Goal: Information Seeking & Learning: Check status

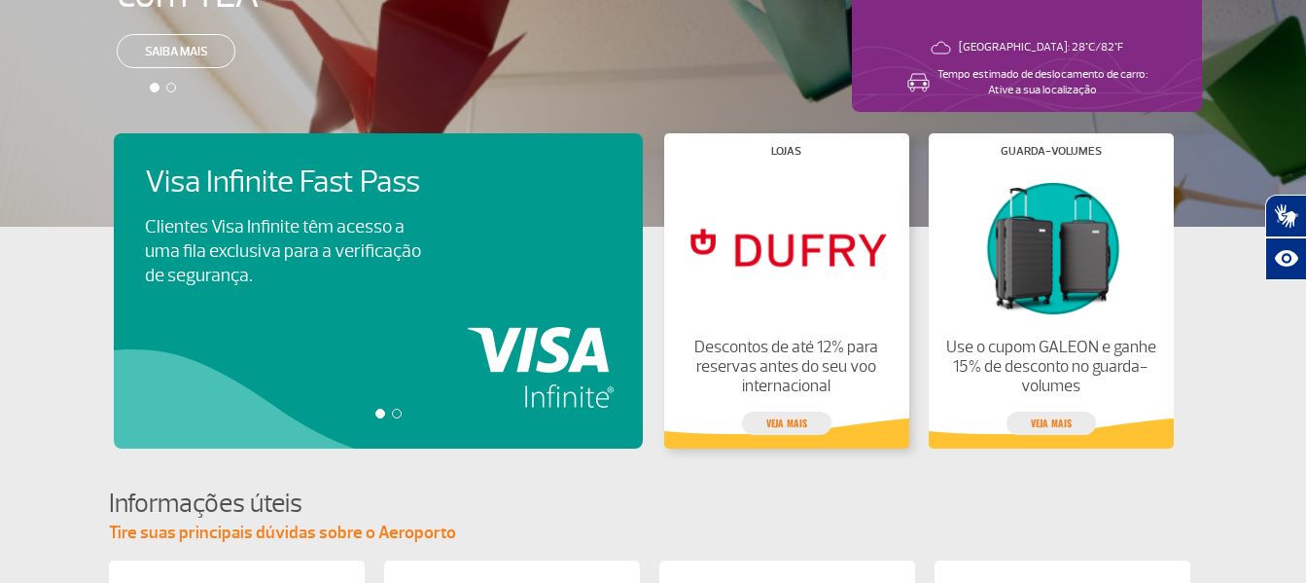
scroll to position [6, 0]
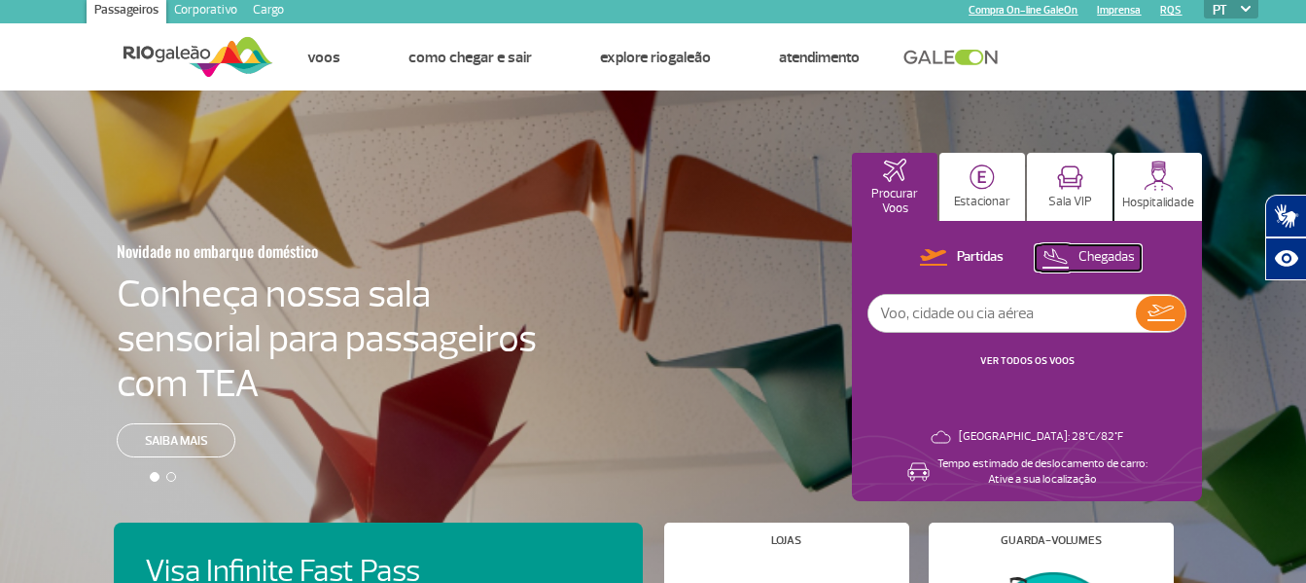
click at [1063, 261] on img at bounding box center [1055, 257] width 27 height 26
click at [1032, 318] on input "text" at bounding box center [1002, 313] width 267 height 37
type input "[DATE]"
click at [1163, 319] on img at bounding box center [1161, 313] width 28 height 27
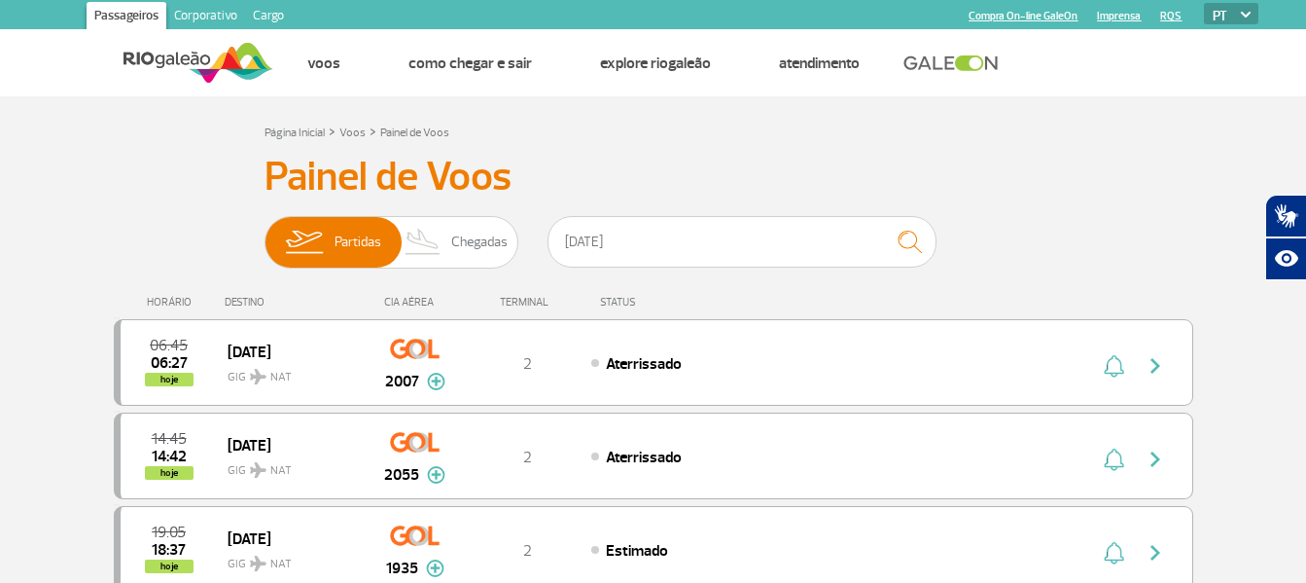
scroll to position [97, 0]
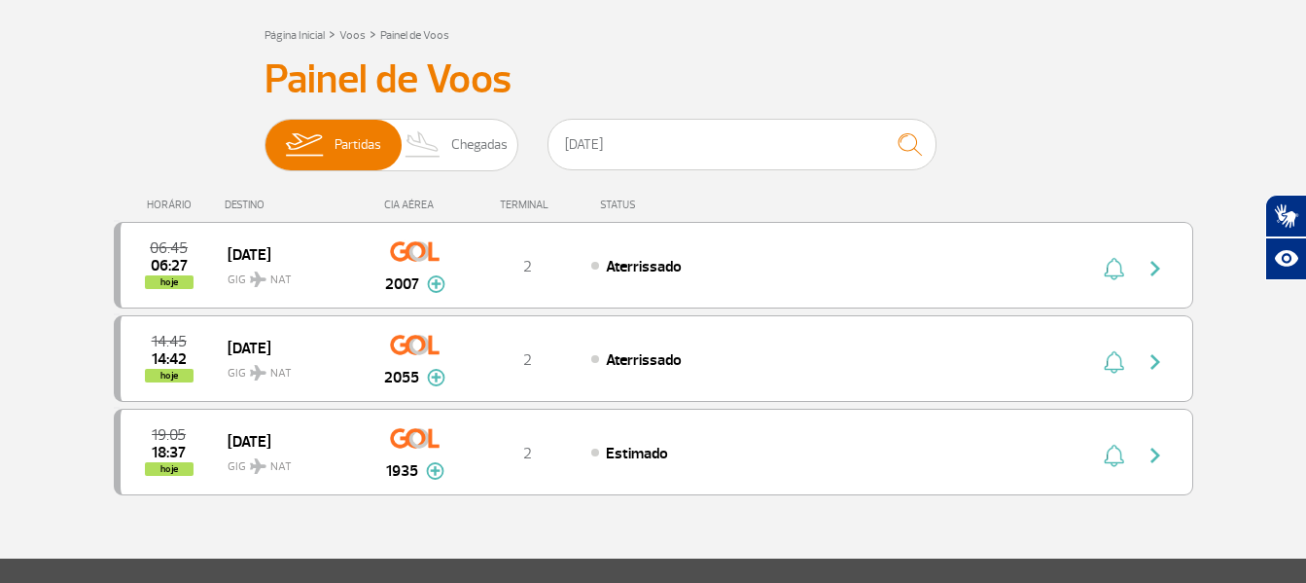
drag, startPoint x: 455, startPoint y: 145, endPoint x: 18, endPoint y: 114, distance: 438.8
click at [455, 144] on span "Chegadas" at bounding box center [479, 145] width 56 height 51
click at [265, 135] on input "Partidas Chegadas" at bounding box center [265, 135] width 0 height 0
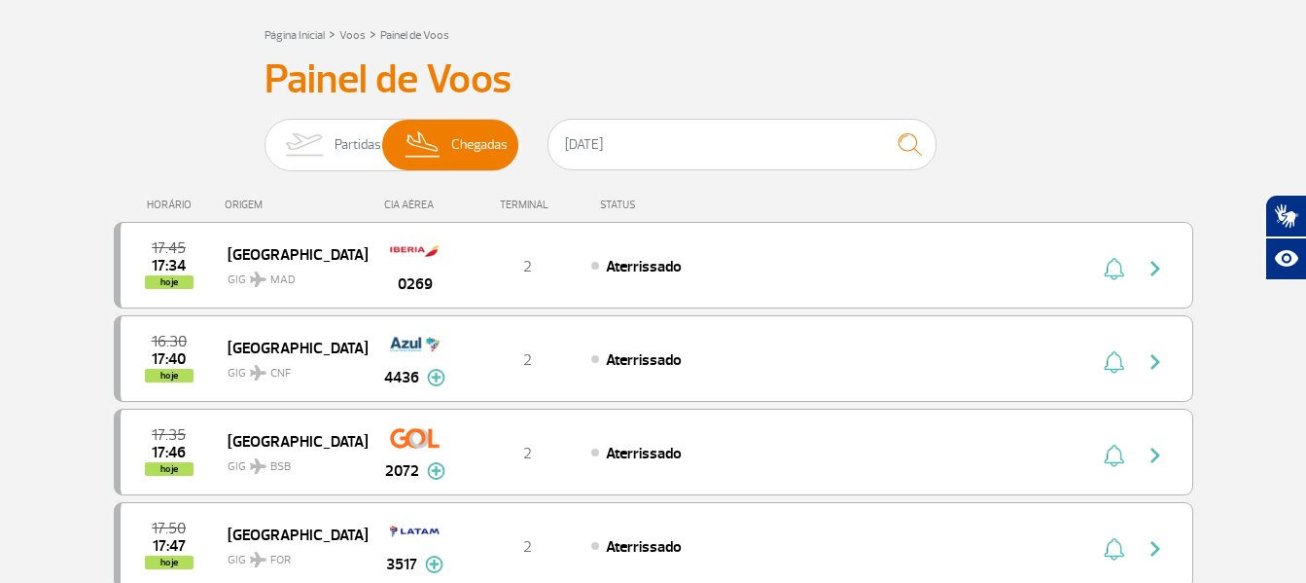
scroll to position [0, 0]
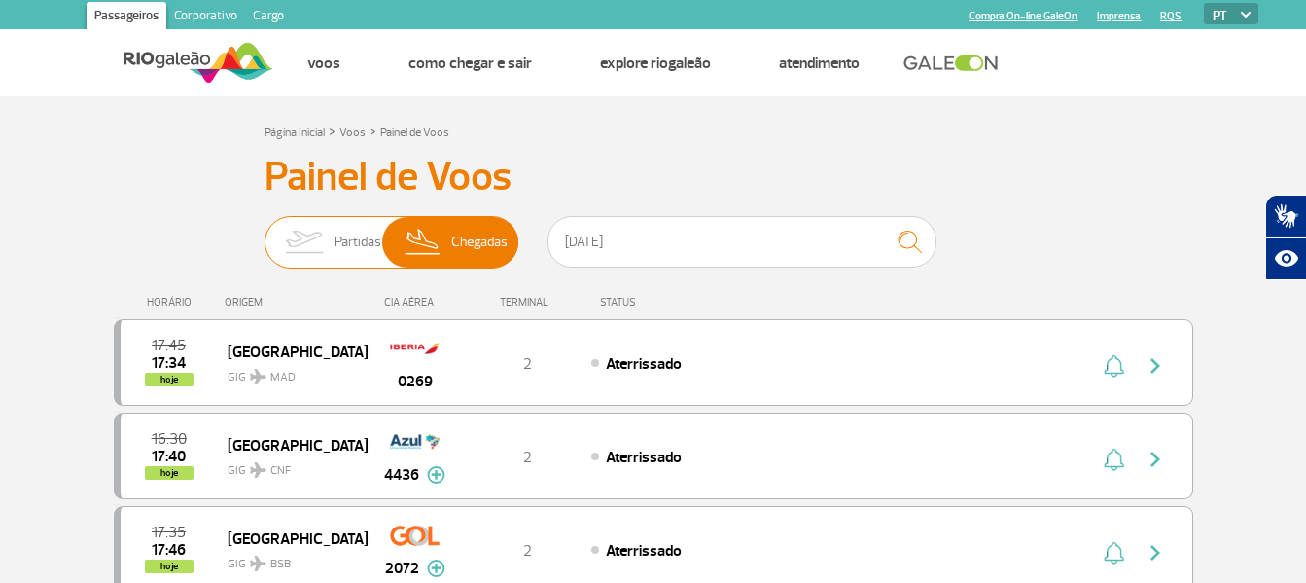
click at [335, 243] on span "Partidas" at bounding box center [358, 242] width 47 height 51
click at [265, 232] on input "Partidas Chegadas" at bounding box center [265, 232] width 0 height 0
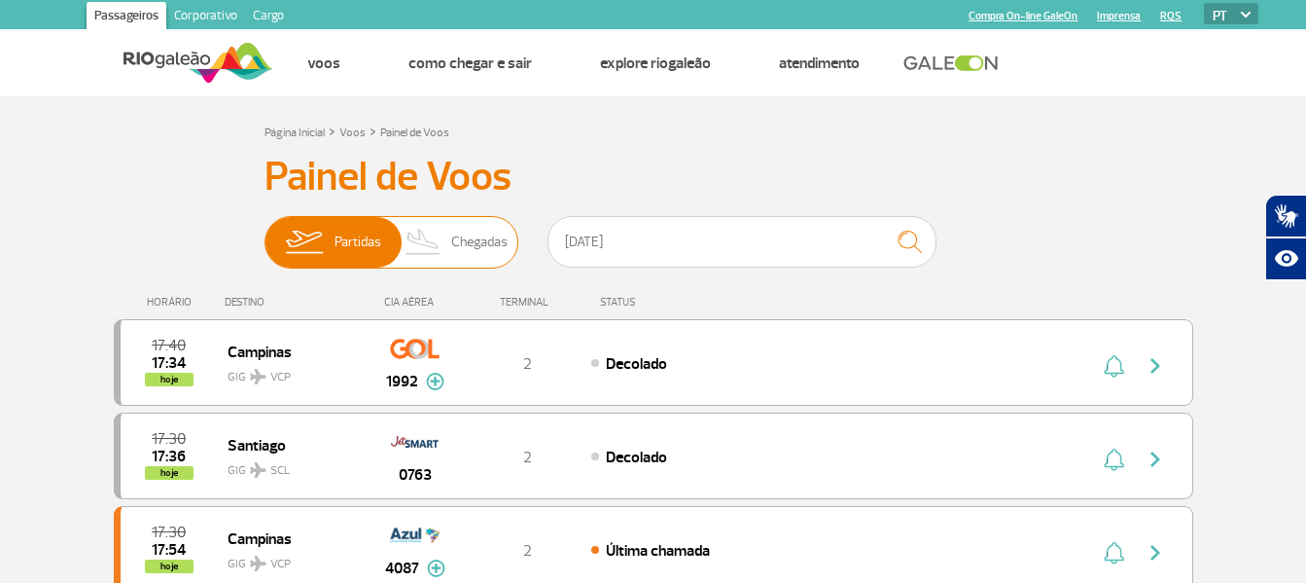
click at [429, 238] on img at bounding box center [423, 242] width 57 height 51
click at [265, 232] on input "Partidas Chegadas" at bounding box center [265, 232] width 0 height 0
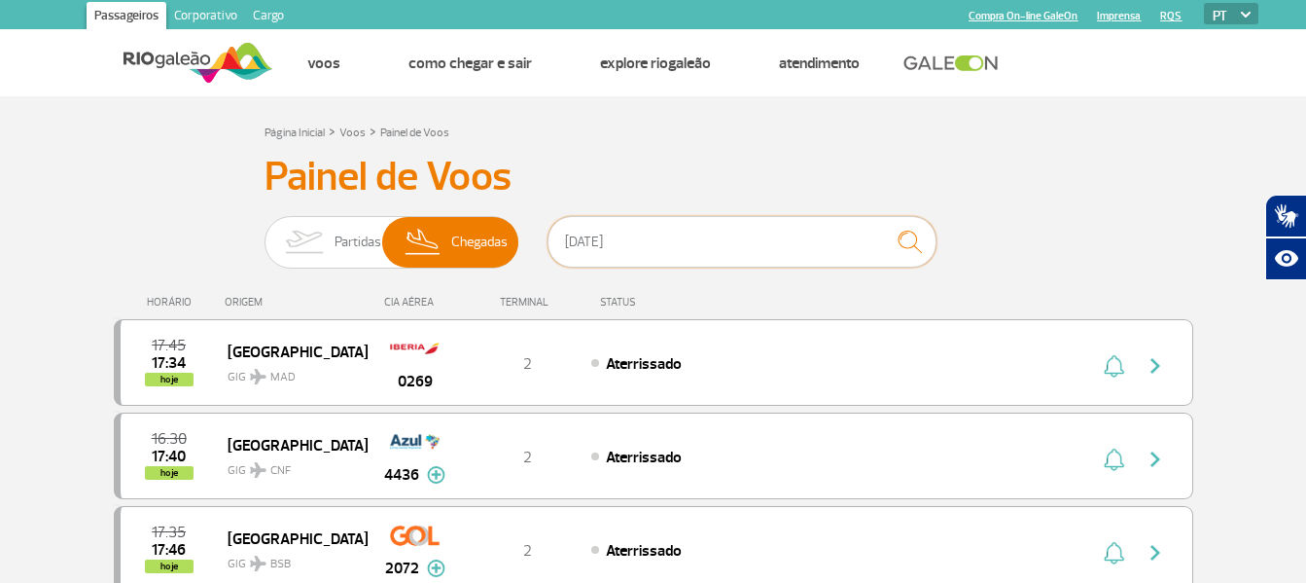
click at [590, 245] on input "[DATE]" at bounding box center [742, 242] width 389 height 52
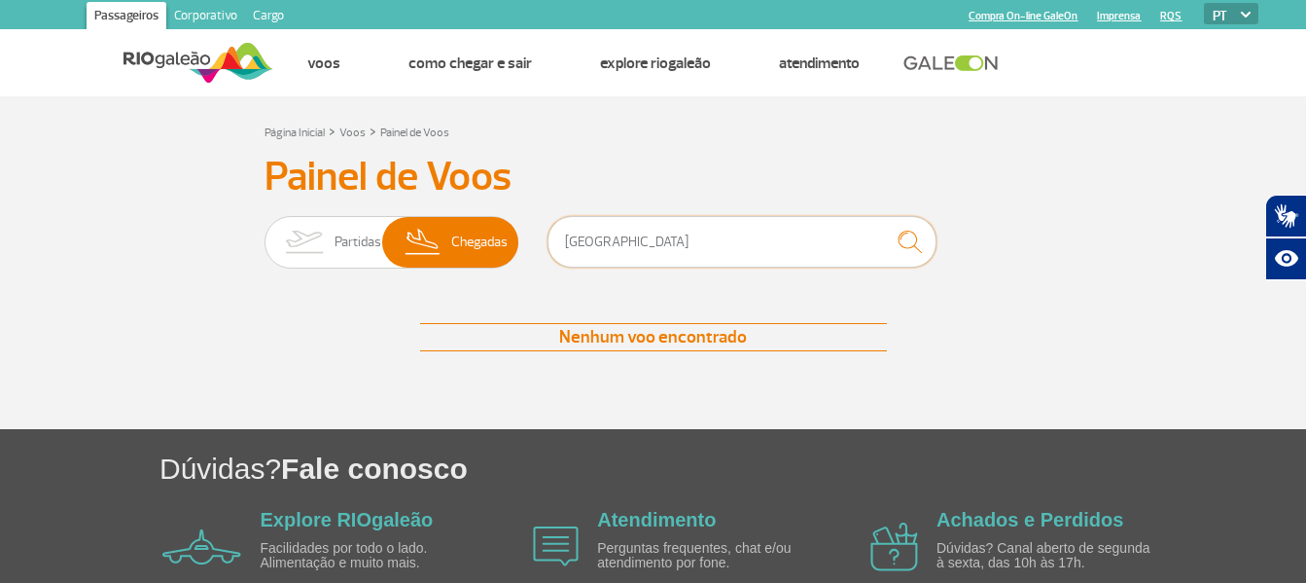
click at [657, 238] on input "[GEOGRAPHIC_DATA]" at bounding box center [742, 242] width 389 height 52
click at [893, 244] on img "submit" at bounding box center [910, 242] width 42 height 40
click at [596, 238] on input "galeão" at bounding box center [742, 242] width 389 height 52
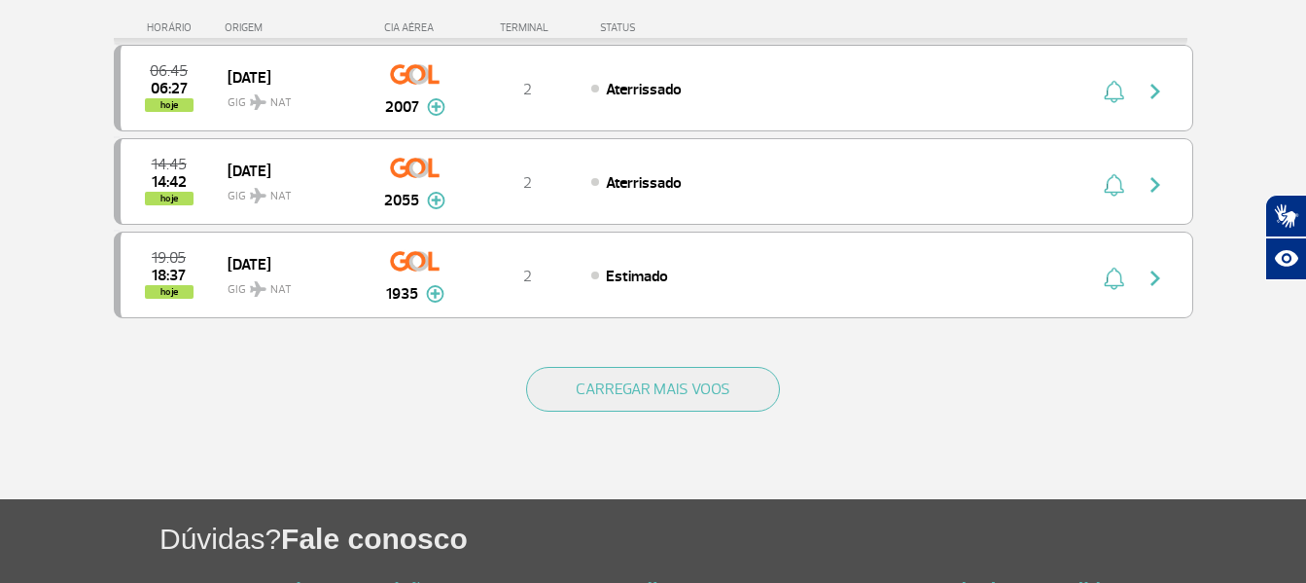
scroll to position [97, 0]
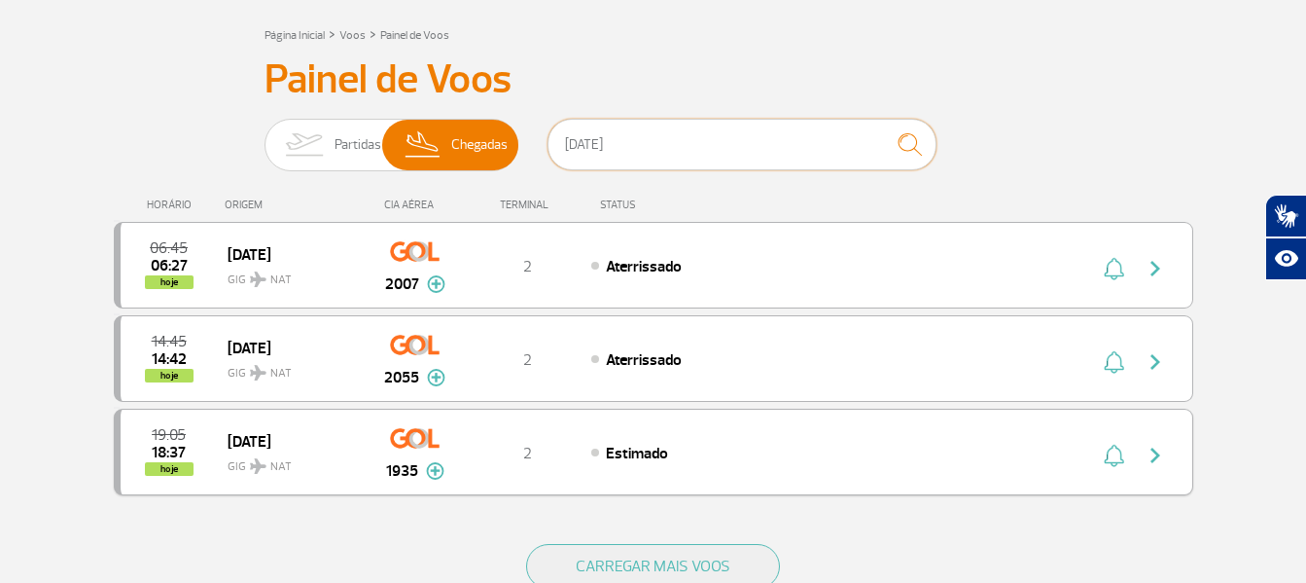
type input "[DATE]"
click at [220, 437] on div "19:05 18:37 hoje" at bounding box center [174, 452] width 107 height 48
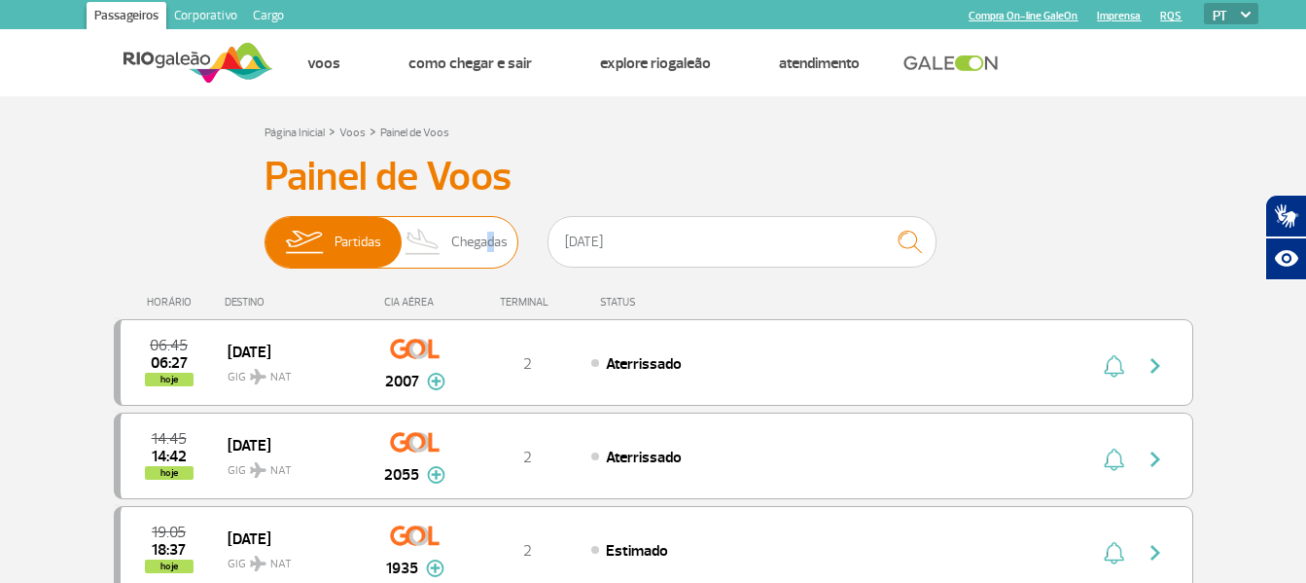
click at [484, 241] on span "Chegadas" at bounding box center [479, 242] width 56 height 51
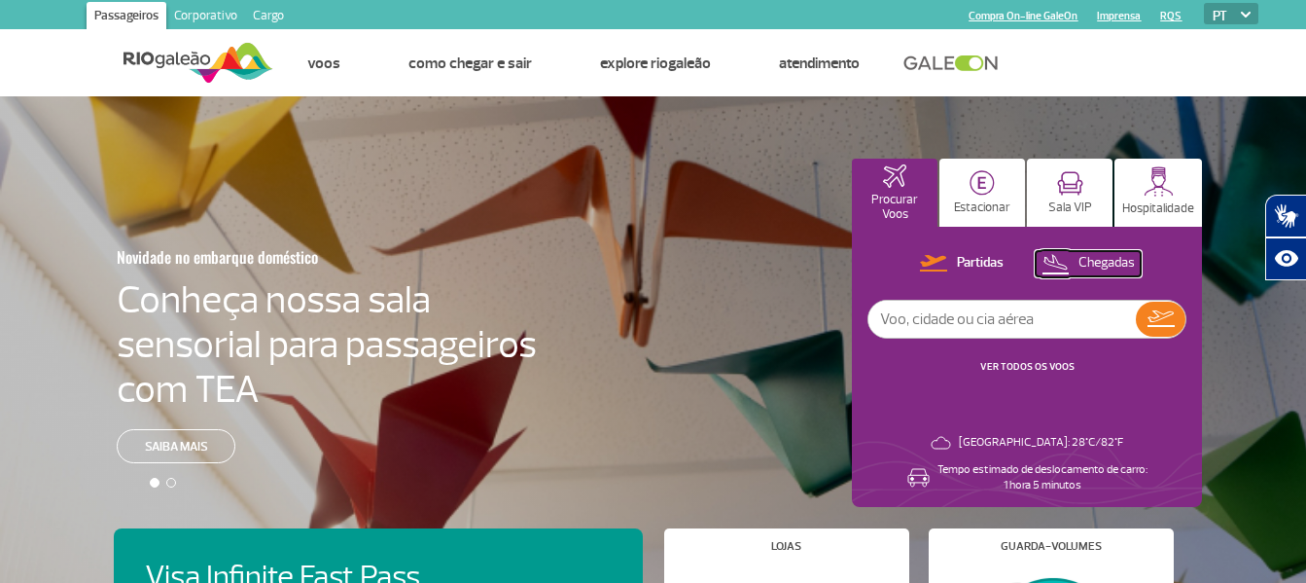
click at [1082, 265] on p "Chegadas" at bounding box center [1107, 263] width 56 height 18
click at [1024, 333] on input "text" at bounding box center [1002, 319] width 267 height 37
type input "[DATE]"
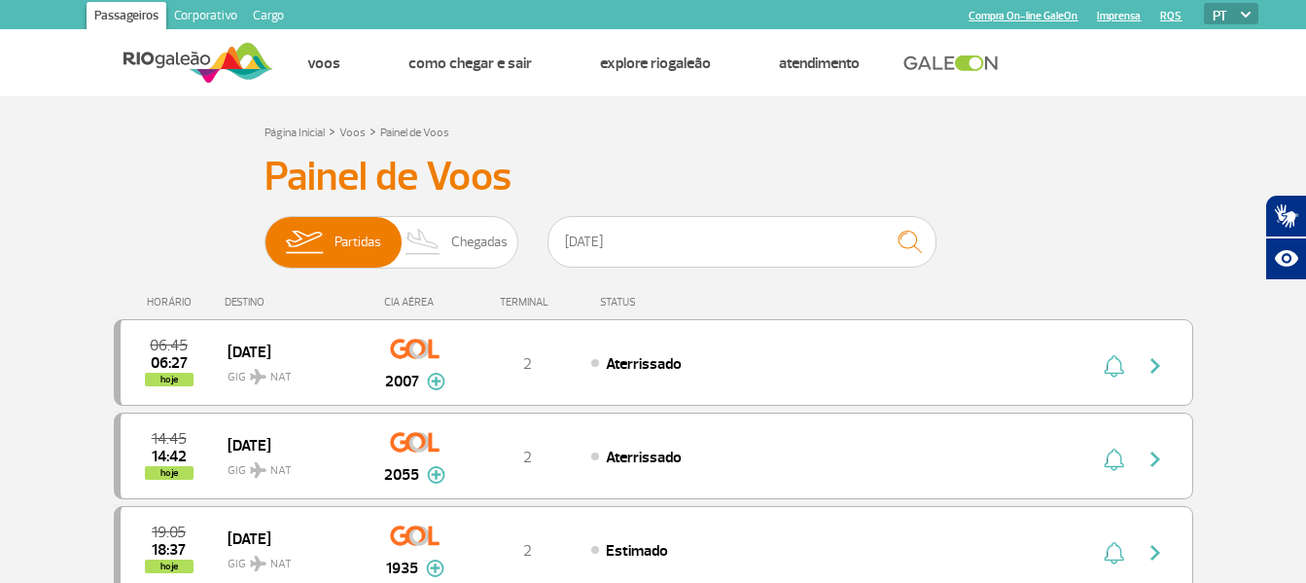
scroll to position [195, 0]
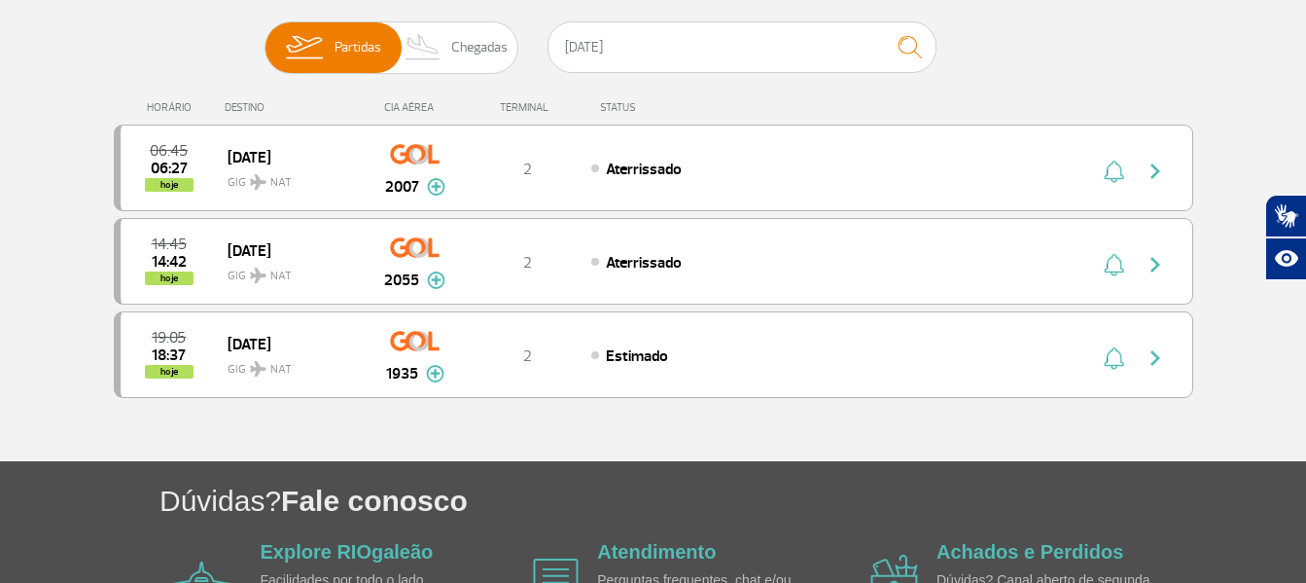
drag, startPoint x: 234, startPoint y: 341, endPoint x: 1266, endPoint y: 49, distance: 1072.6
click at [235, 341] on span "[DATE]" at bounding box center [290, 343] width 124 height 25
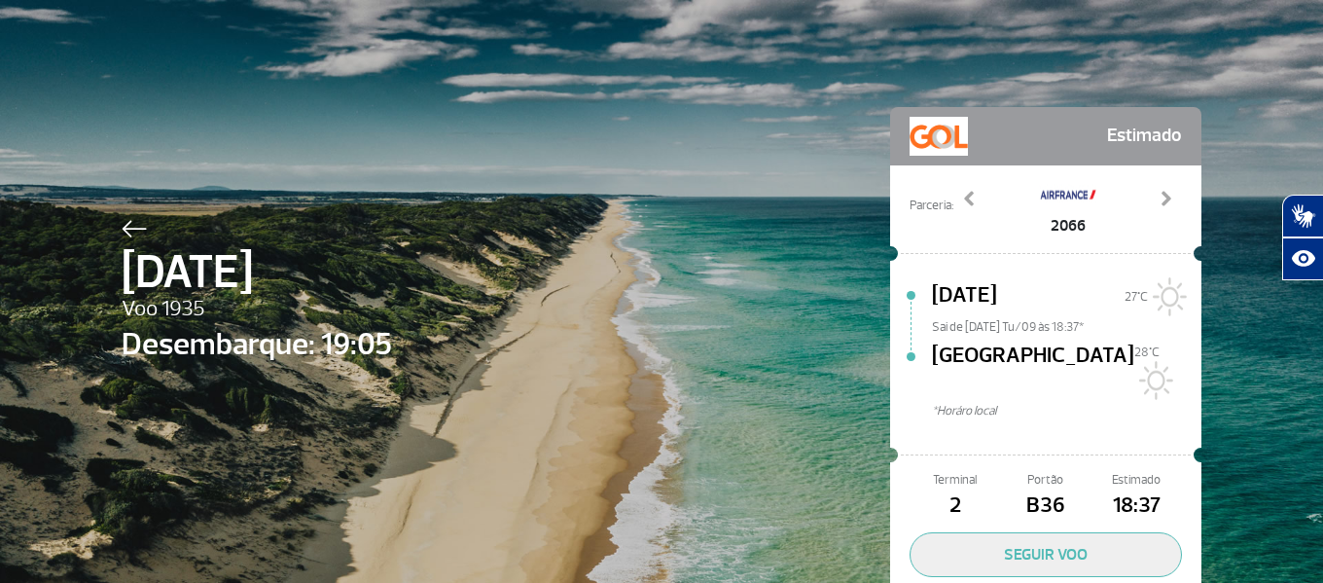
scroll to position [97, 0]
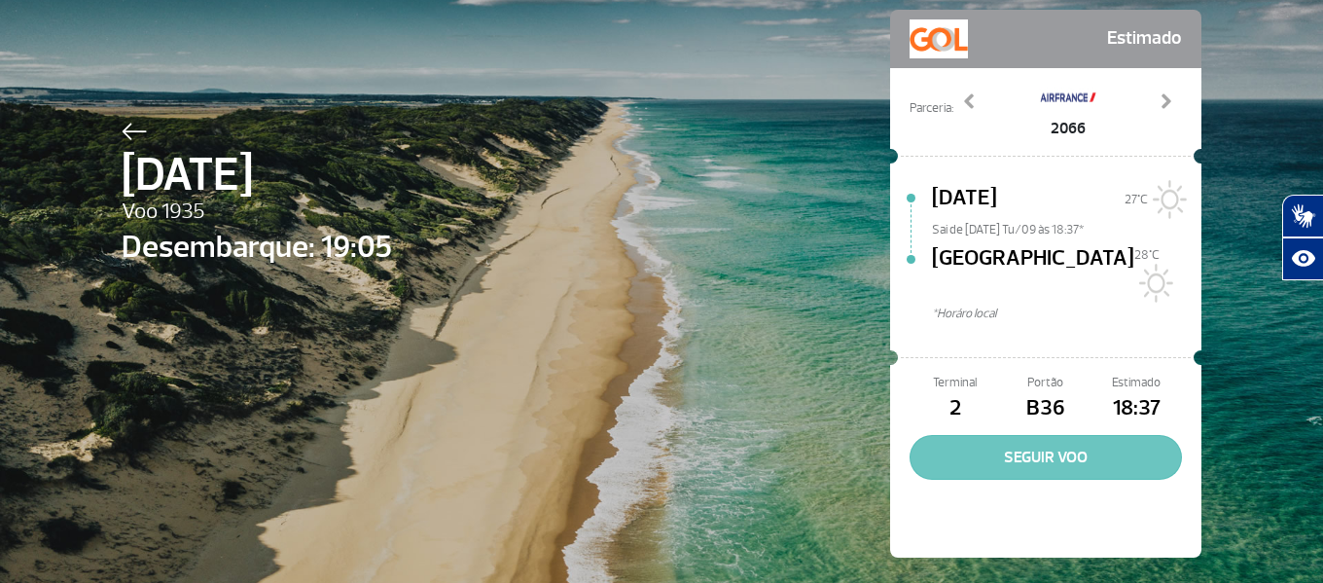
click at [1122, 435] on button "SEGUIR VOO" at bounding box center [1045, 457] width 272 height 45
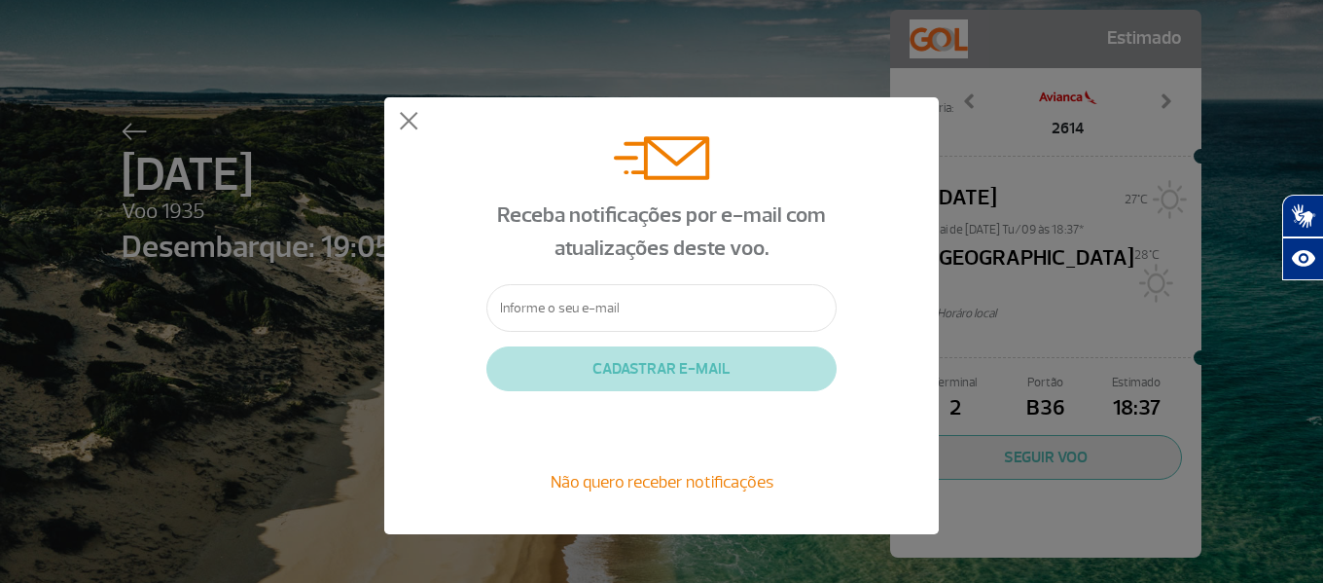
click at [1126, 242] on div "Receba notificações por e-mail com atualizações deste voo. CADASTRAR E-MAIL Não…" at bounding box center [661, 315] width 1323 height 631
click at [395, 113] on div "Receba notificações por e-mail com atualizações deste voo. CADASTRAR E-MAIL Não…" at bounding box center [661, 315] width 554 height 437
click at [398, 114] on div "Receba notificações por e-mail com atualizações deste voo. CADASTRAR E-MAIL Não…" at bounding box center [661, 315] width 554 height 437
click at [405, 115] on button at bounding box center [408, 121] width 19 height 19
